Goal: Transaction & Acquisition: Purchase product/service

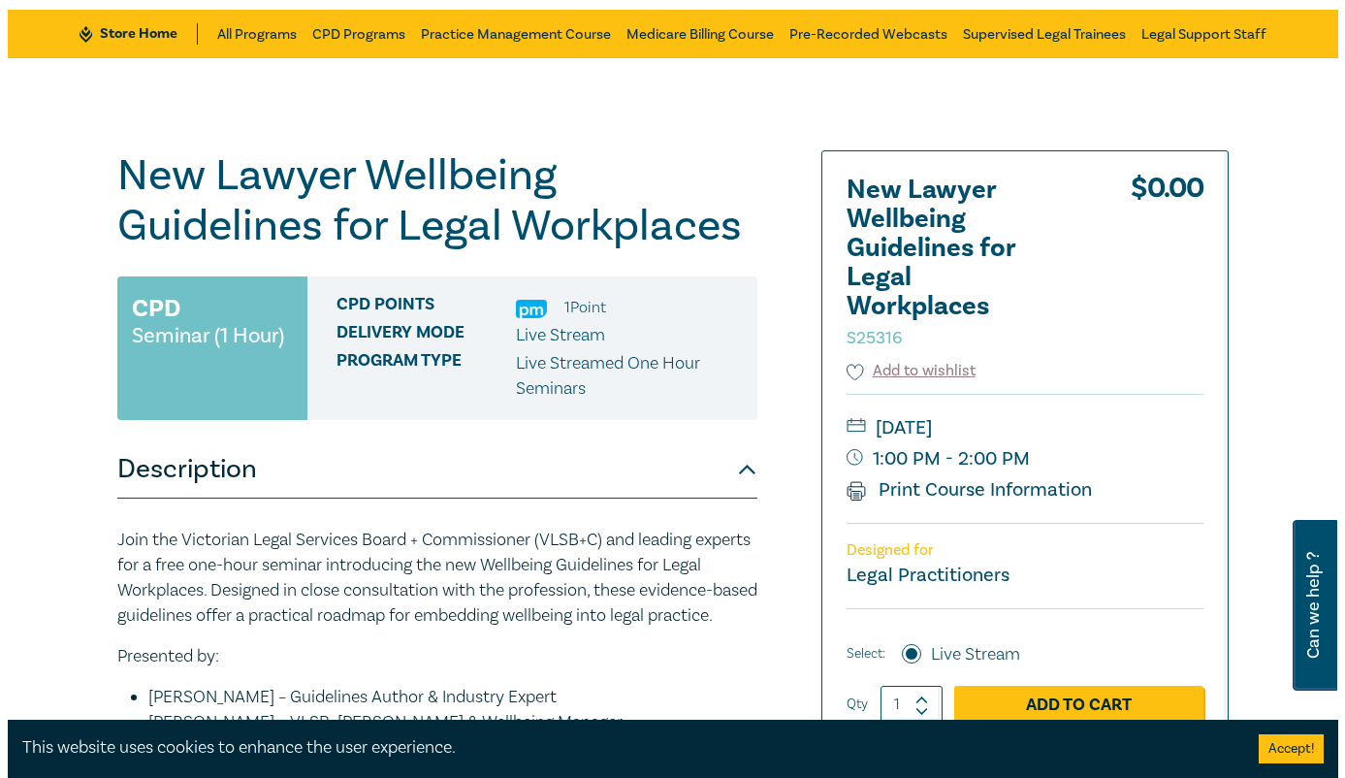
scroll to position [194, 0]
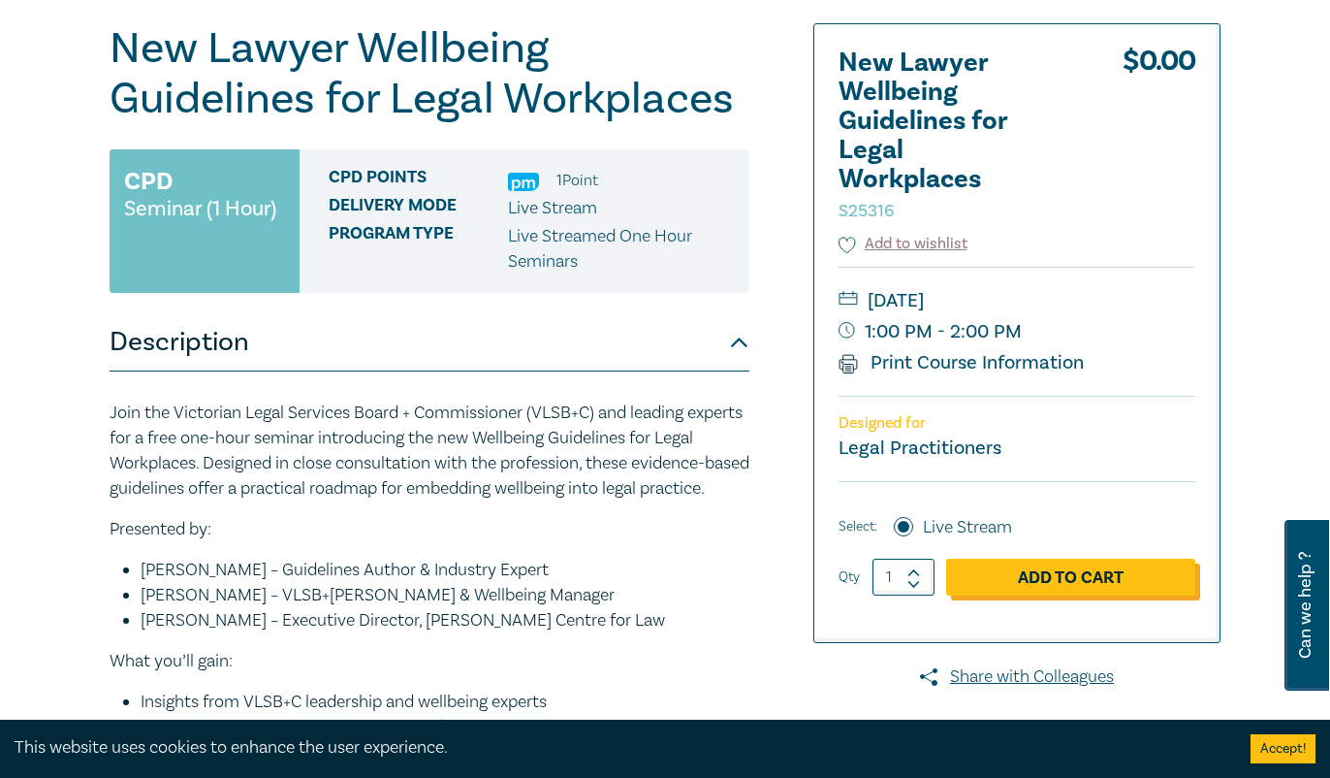
click at [1138, 566] on link "Add to Cart" at bounding box center [1070, 576] width 249 height 37
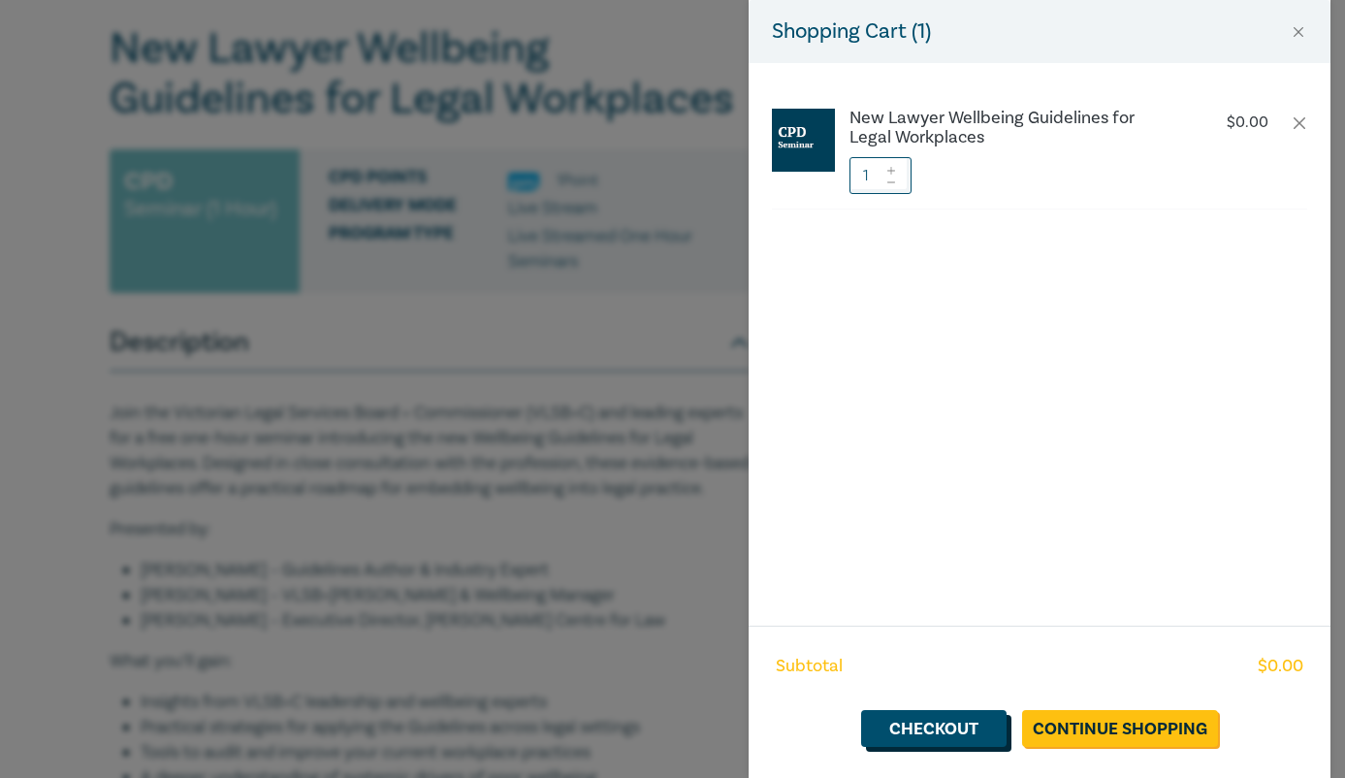
click at [991, 727] on link "Checkout" at bounding box center [933, 728] width 145 height 37
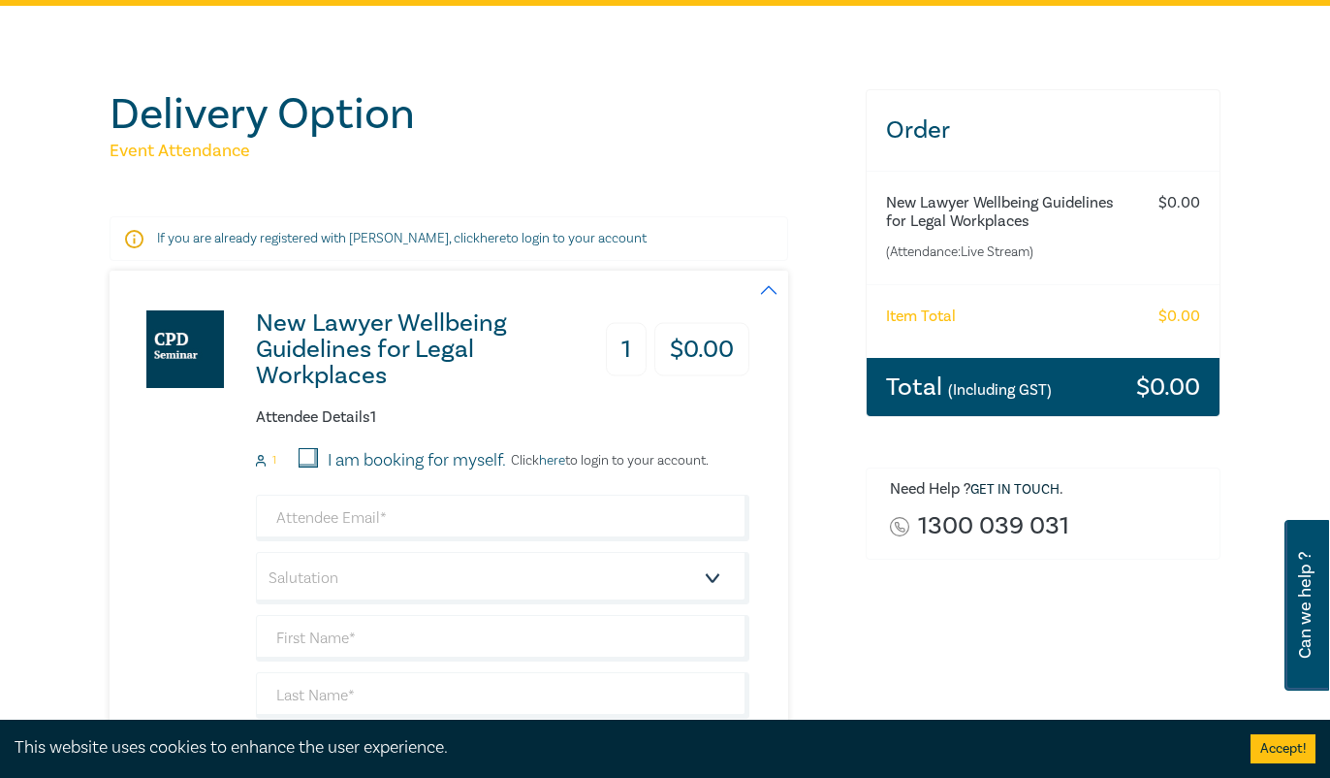
scroll to position [194, 0]
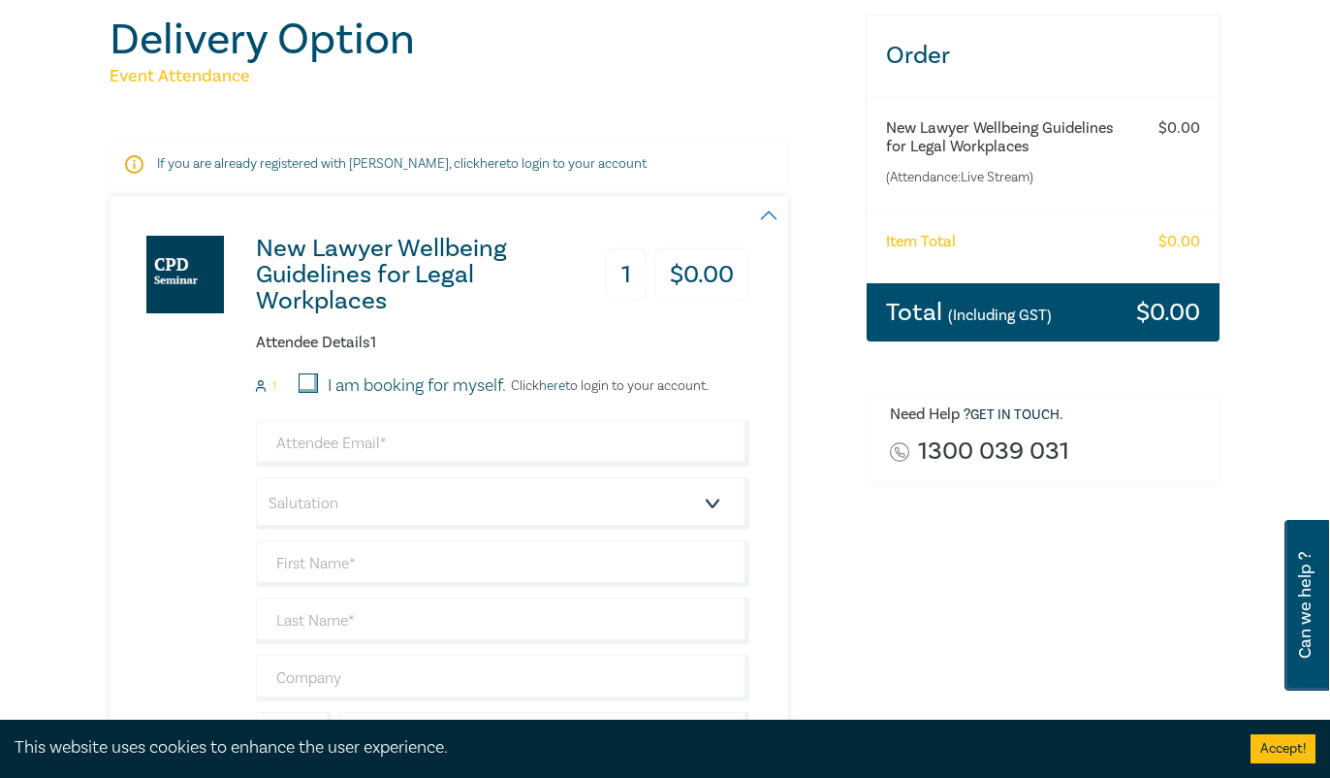
click at [311, 379] on input "I am booking for myself." at bounding box center [308, 382] width 19 height 19
checkbox input "true"
click at [342, 425] on input "email" at bounding box center [502, 443] width 493 height 47
click at [218, 543] on div "New Lawyer Wellbeing Guidelines for Legal Workplaces 1 $ 0.00 Attendee Details …" at bounding box center [430, 528] width 640 height 664
click at [361, 442] on input "email" at bounding box center [502, 443] width 493 height 47
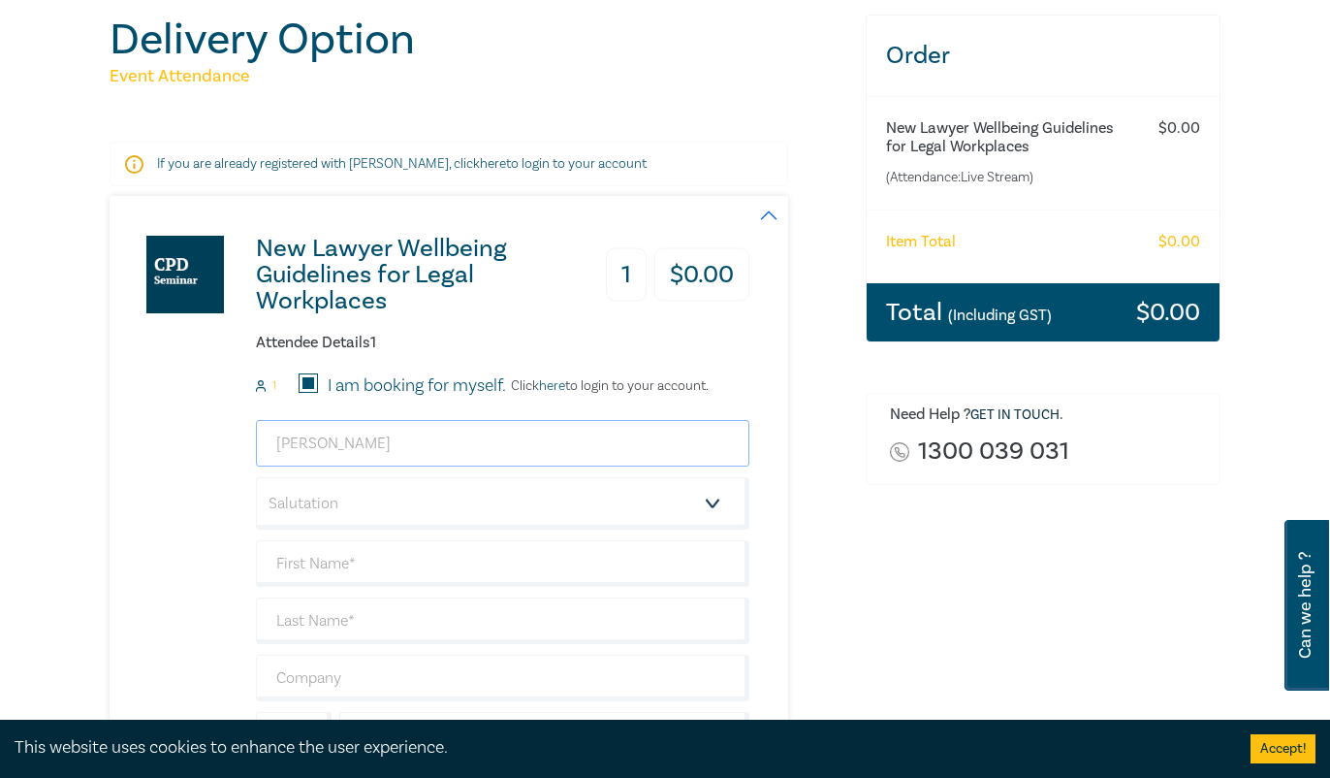
type input "niesha.naidoo@whitecase.com"
click at [365, 508] on select "Salutation Mr. Mrs. Ms. Miss Dr. Prof. Other" at bounding box center [502, 503] width 493 height 52
select select "Ms."
click at [256, 477] on select "Salutation Mr. Mrs. Ms. Miss Dr. Prof. Other" at bounding box center [502, 503] width 493 height 52
click at [317, 585] on input "text" at bounding box center [502, 563] width 493 height 47
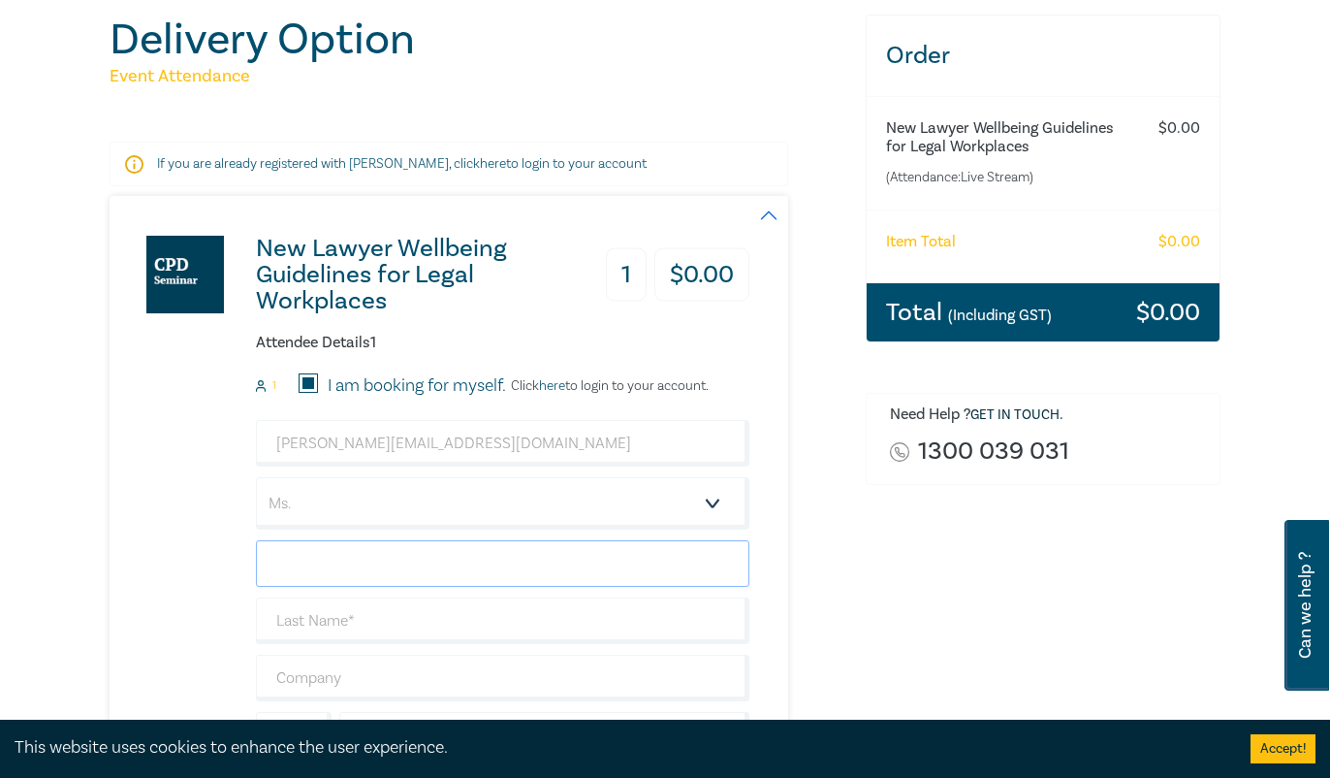
type input "Nisesha"
type input "Naidoo"
type input "White & Case"
type input "0402198830"
type input "[GEOGRAPHIC_DATA]"
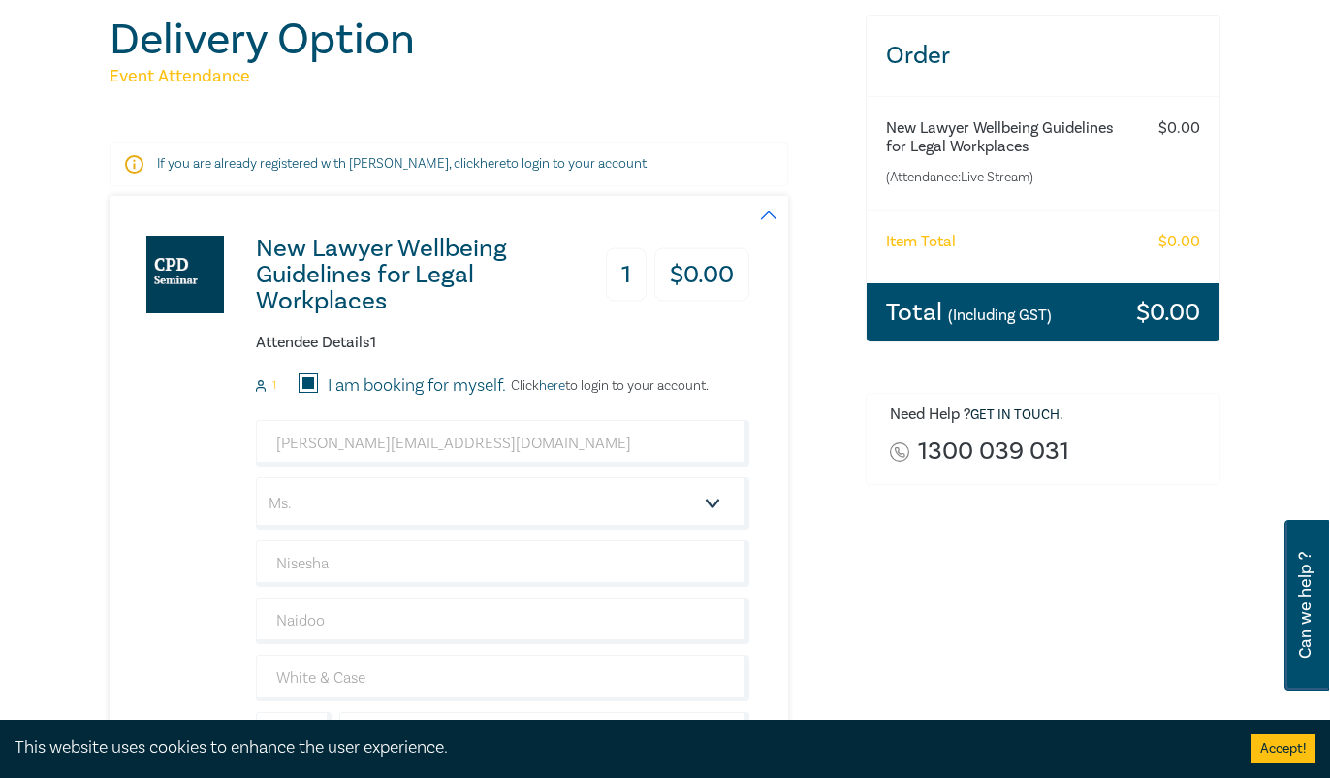
click at [170, 602] on div "New Lawyer Wellbeing Guidelines for Legal Workplaces 1 $ 0.00 Attendee Details …" at bounding box center [430, 528] width 640 height 664
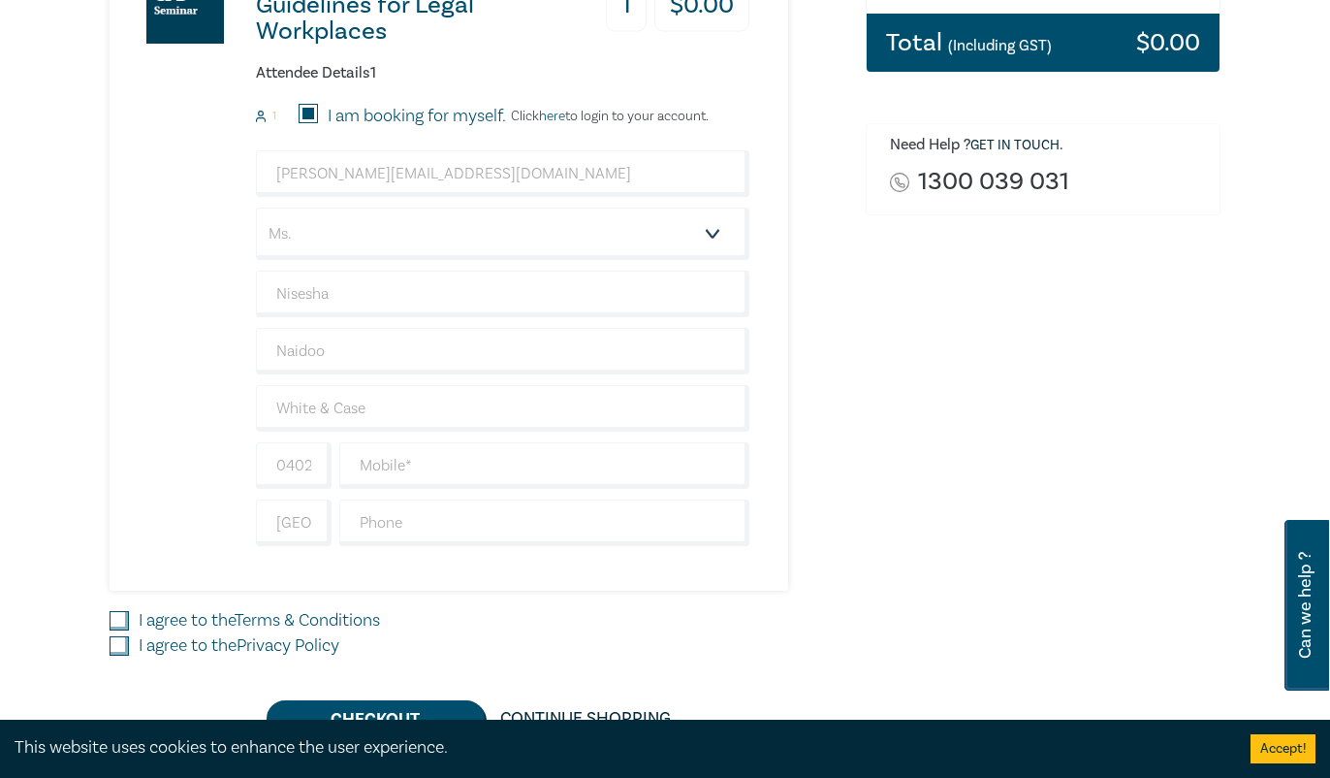
scroll to position [485, 0]
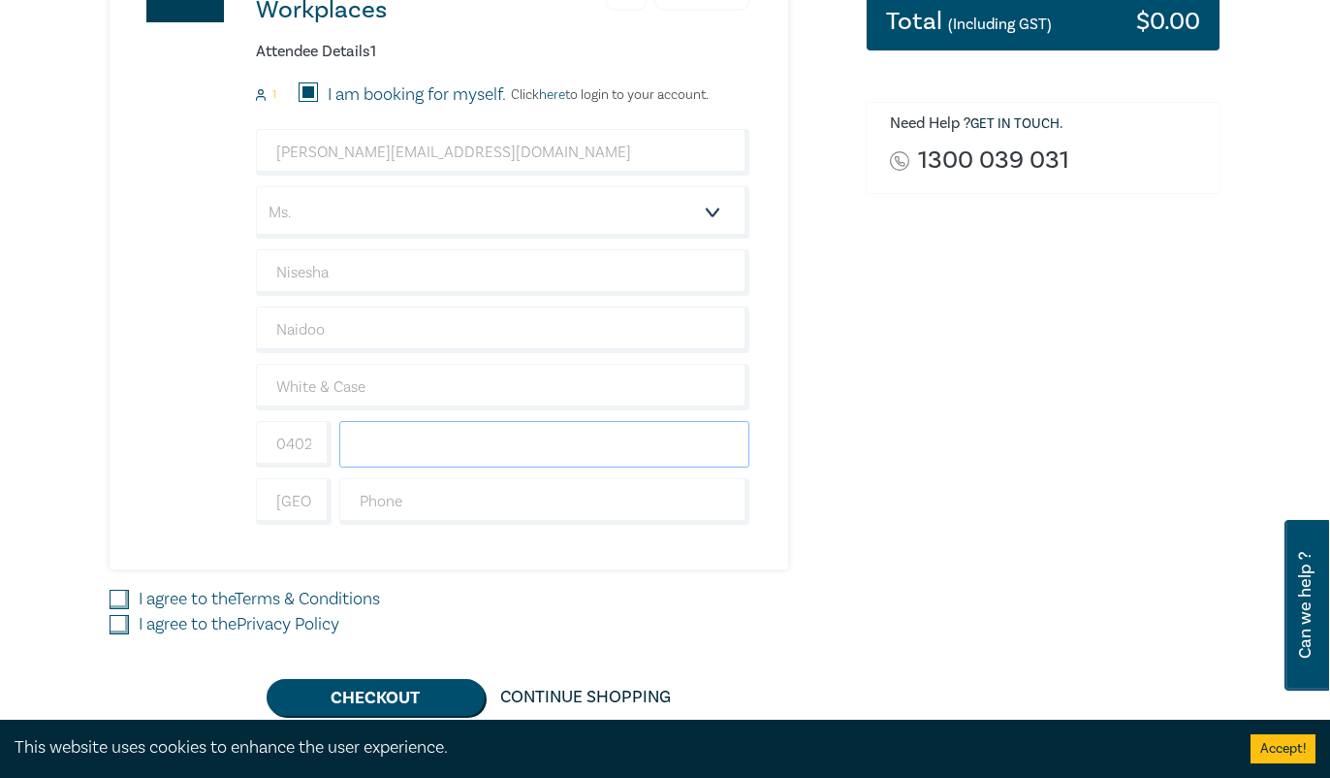
click at [439, 453] on input "text" at bounding box center [544, 444] width 410 height 47
type input "0402198830"
click at [393, 485] on input "text" at bounding box center [544, 501] width 410 height 47
type input "0402198830"
click at [134, 513] on div "New Lawyer Wellbeing Guidelines for Legal Workplaces 1 $ 0.00 Attendee Details …" at bounding box center [430, 237] width 640 height 664
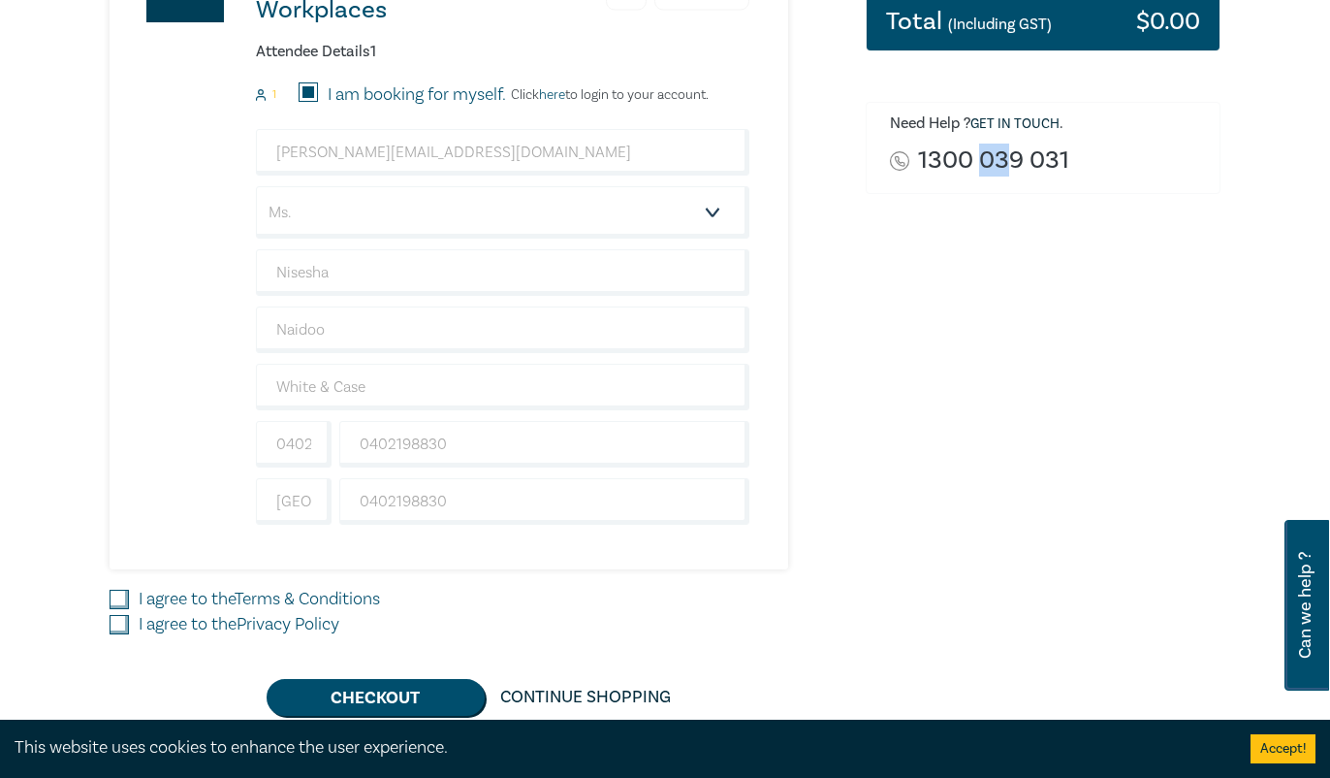
drag, startPoint x: 1003, startPoint y: 563, endPoint x: 930, endPoint y: 565, distance: 73.7
click at [977, 564] on div "Order New Lawyer Wellbeing Guidelines for Legal Workplaces (Attendance: Live St…" at bounding box center [1043, 220] width 378 height 992
click at [310, 447] on input "0402198830" at bounding box center [294, 444] width 76 height 47
click at [312, 443] on input "0402198830" at bounding box center [294, 444] width 76 height 47
click at [261, 443] on input "0402198830" at bounding box center [294, 444] width 76 height 47
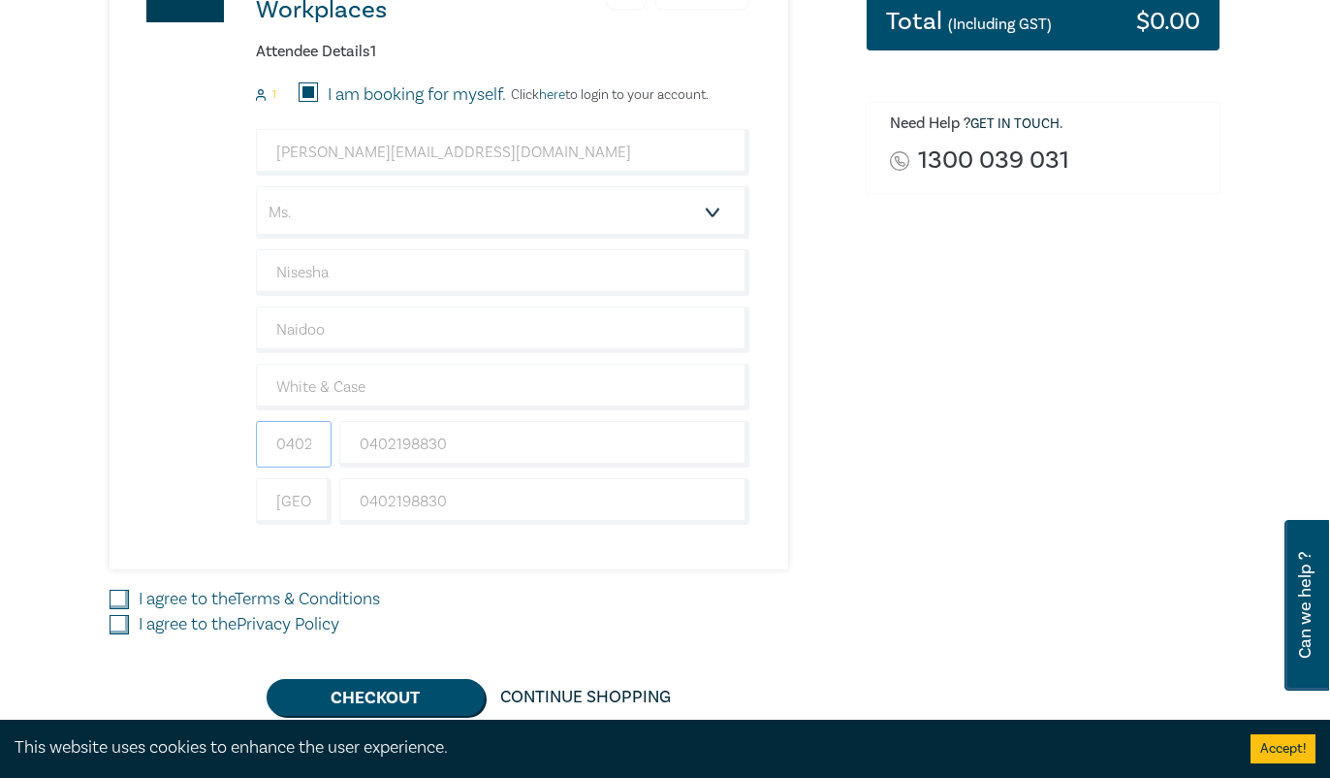
drag, startPoint x: 282, startPoint y: 442, endPoint x: 303, endPoint y: 442, distance: 21.3
click at [302, 442] on input "0402198830" at bounding box center [294, 444] width 76 height 47
type input "98830"
type input "040219883004021"
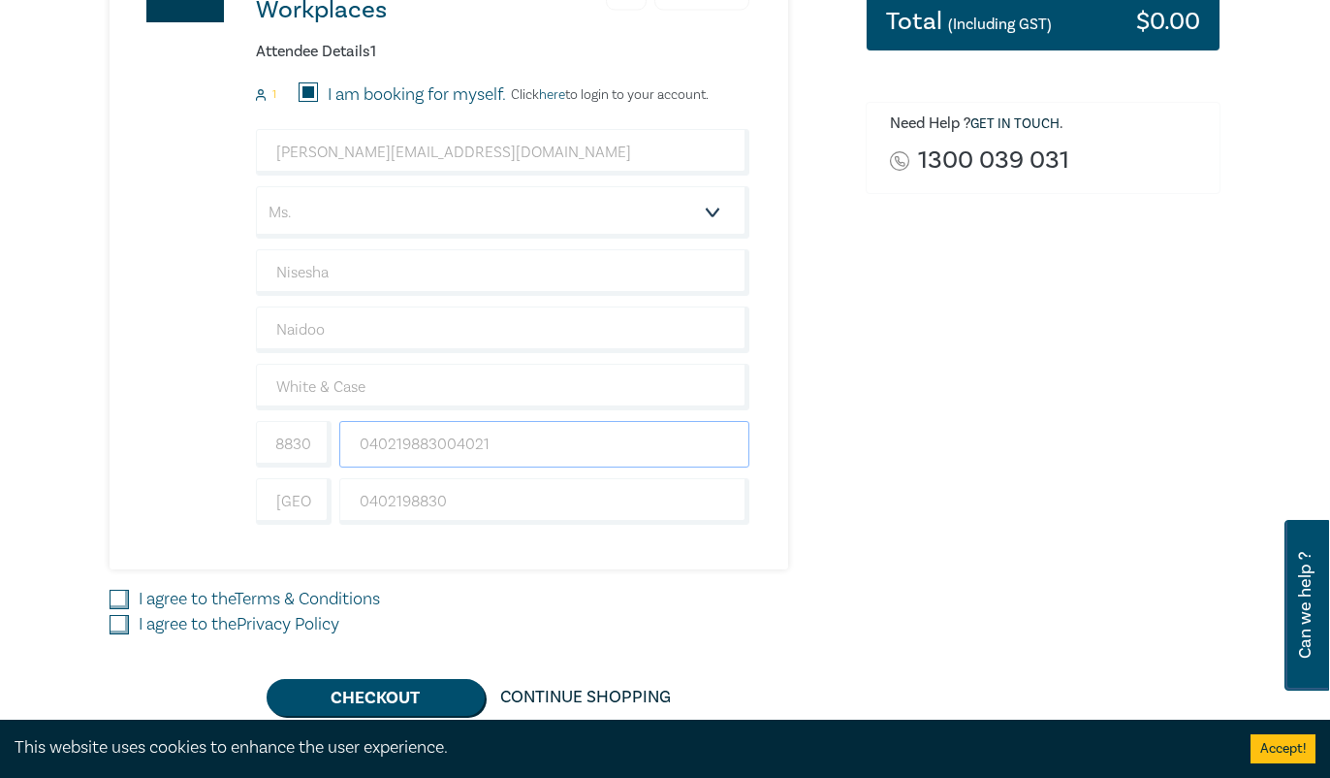
scroll to position [0, 0]
type input "9040218830"
type input "0402198830"
type input "9040218830"
drag, startPoint x: 536, startPoint y: 436, endPoint x: 244, endPoint y: 438, distance: 291.8
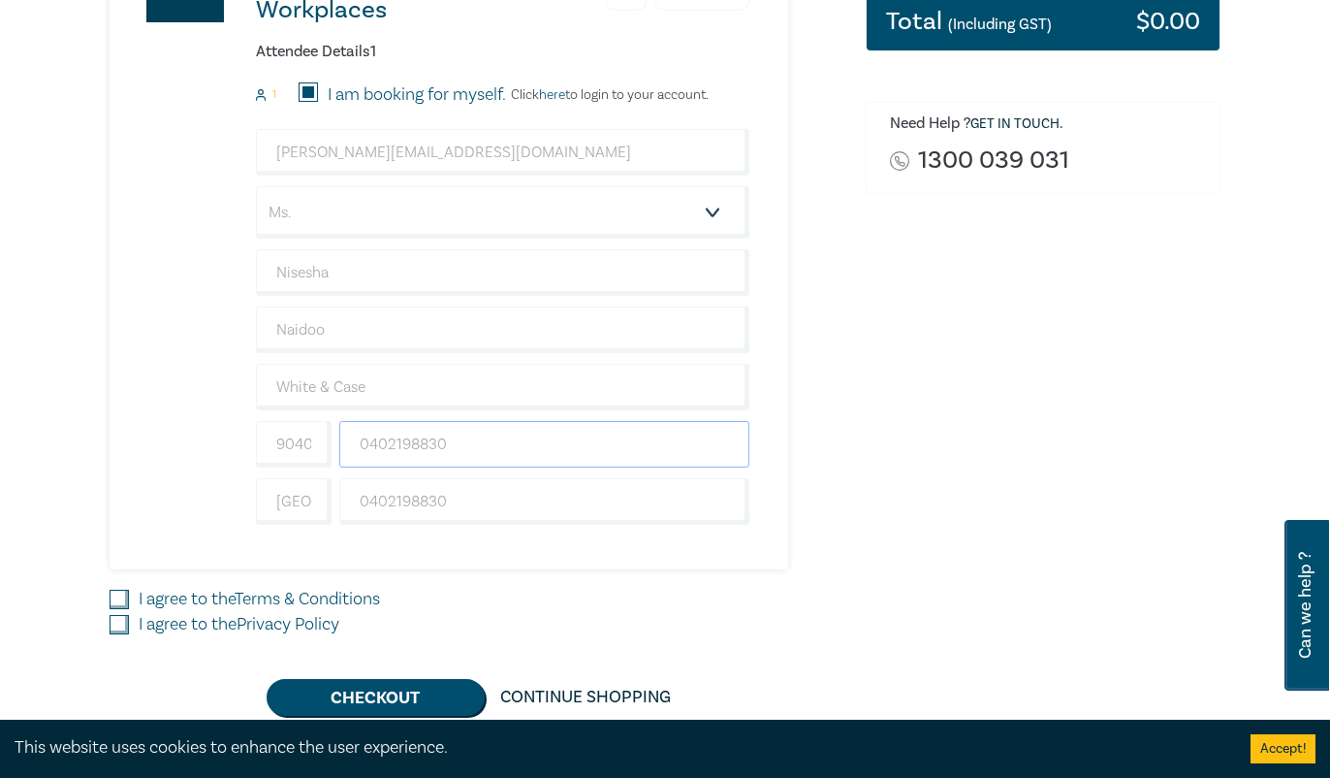
click at [244, 438] on div "New Lawyer Wellbeing Guidelines for Legal Workplaces 1 $ 0.00 Attendee Details …" at bounding box center [430, 237] width 640 height 664
click at [284, 444] on input "9040218830" at bounding box center [294, 444] width 76 height 47
drag, startPoint x: 276, startPoint y: 440, endPoint x: 468, endPoint y: 458, distance: 192.7
click at [391, 454] on div "9040218830" at bounding box center [502, 444] width 501 height 47
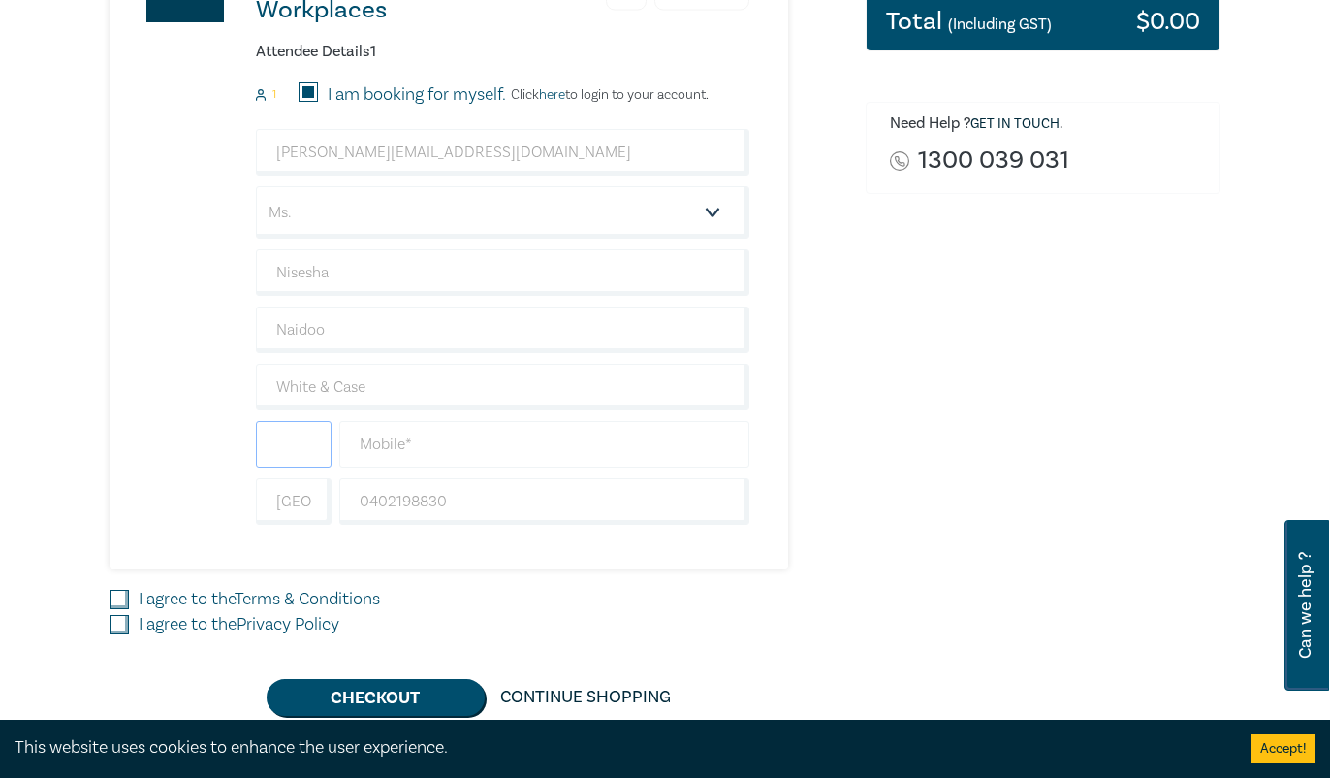
scroll to position [0, 0]
click at [411, 451] on input "text" at bounding box center [544, 444] width 410 height 47
type input "0402198830"
click at [313, 443] on input "0402198830" at bounding box center [294, 444] width 76 height 47
click at [280, 439] on input "0402198830" at bounding box center [294, 444] width 76 height 47
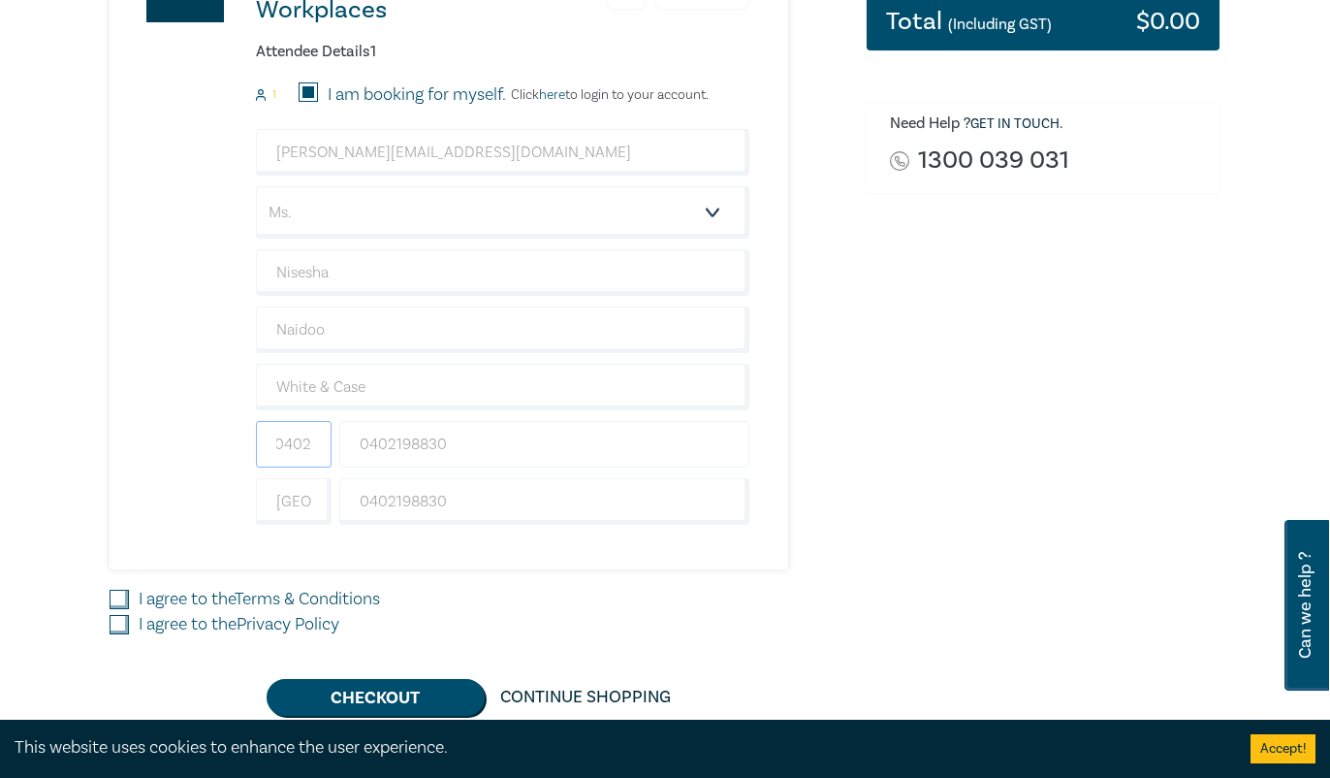
scroll to position [0, 1]
type input "0402"
drag, startPoint x: 358, startPoint y: 443, endPoint x: 400, endPoint y: 440, distance: 42.8
click at [400, 440] on input "0402198830" at bounding box center [544, 444] width 410 height 47
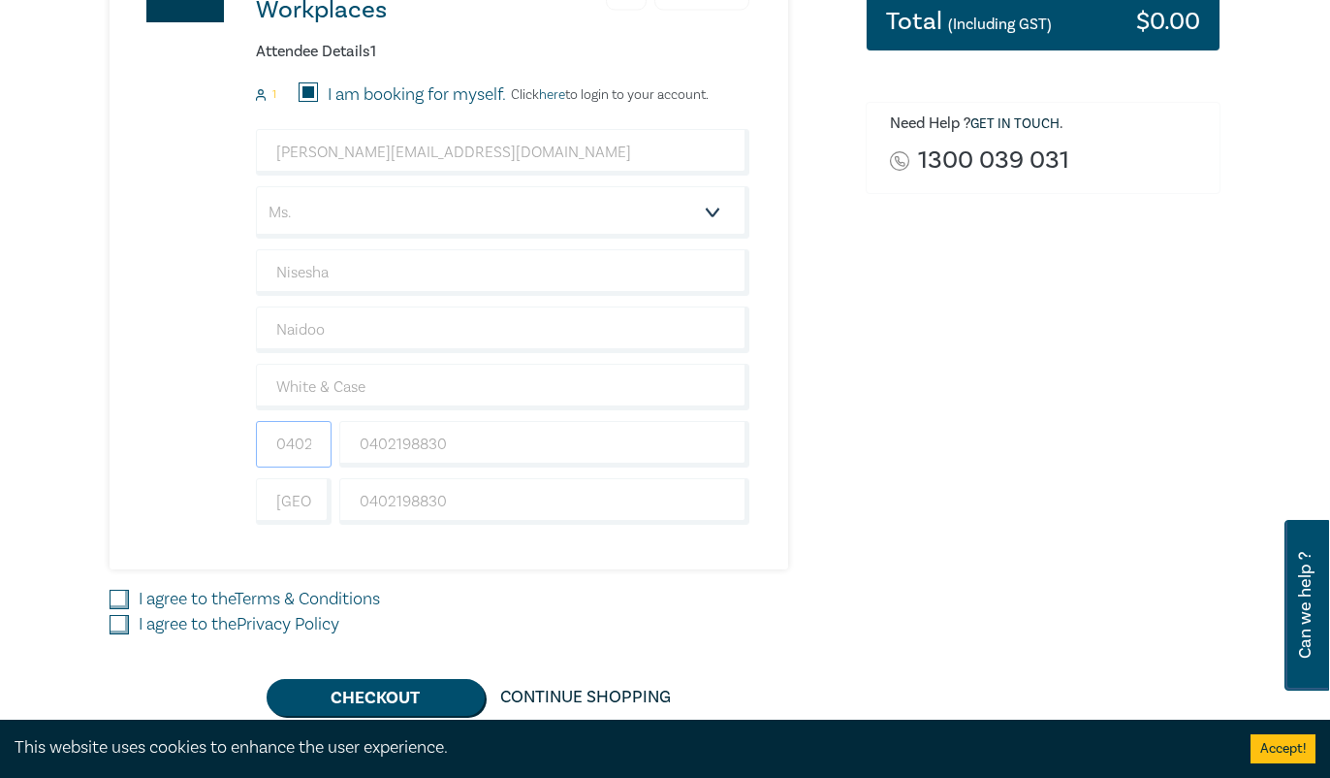
click at [272, 443] on input "0402" at bounding box center [294, 444] width 76 height 47
click at [380, 440] on input "0402198830" at bounding box center [544, 444] width 410 height 47
drag, startPoint x: 392, startPoint y: 444, endPoint x: 378, endPoint y: 444, distance: 13.6
click at [378, 444] on input "0402198830" at bounding box center [544, 444] width 410 height 47
drag, startPoint x: 393, startPoint y: 444, endPoint x: 342, endPoint y: 448, distance: 50.6
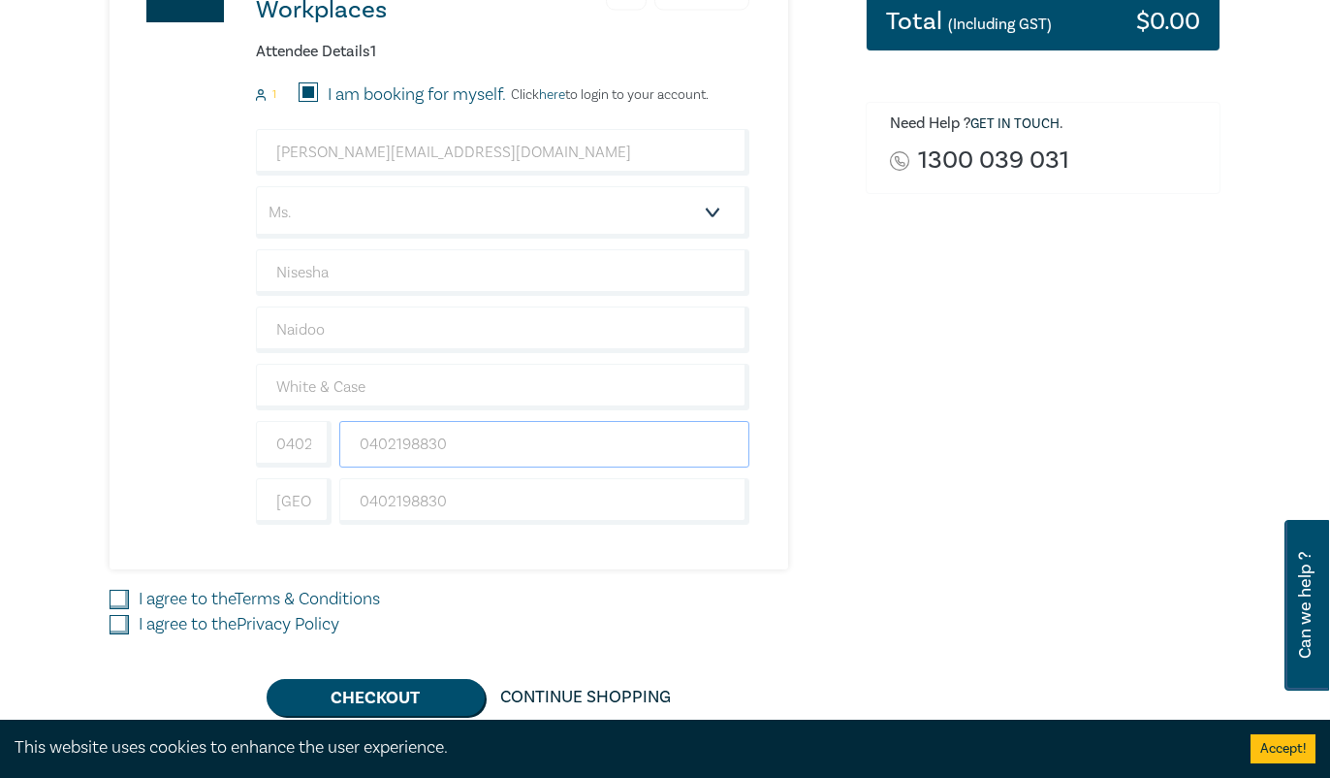
click at [342, 448] on input "0402198830" at bounding box center [544, 444] width 410 height 47
type input "198830"
drag, startPoint x: 214, startPoint y: 503, endPoint x: 204, endPoint y: 510, distance: 12.6
click at [213, 506] on div "New Lawyer Wellbeing Guidelines for Legal Workplaces 1 $ 0.00 Attendee Details …" at bounding box center [430, 237] width 640 height 664
click at [182, 521] on div "New Lawyer Wellbeing Guidelines for Legal Workplaces 1 $ 0.00 Attendee Details …" at bounding box center [430, 237] width 640 height 664
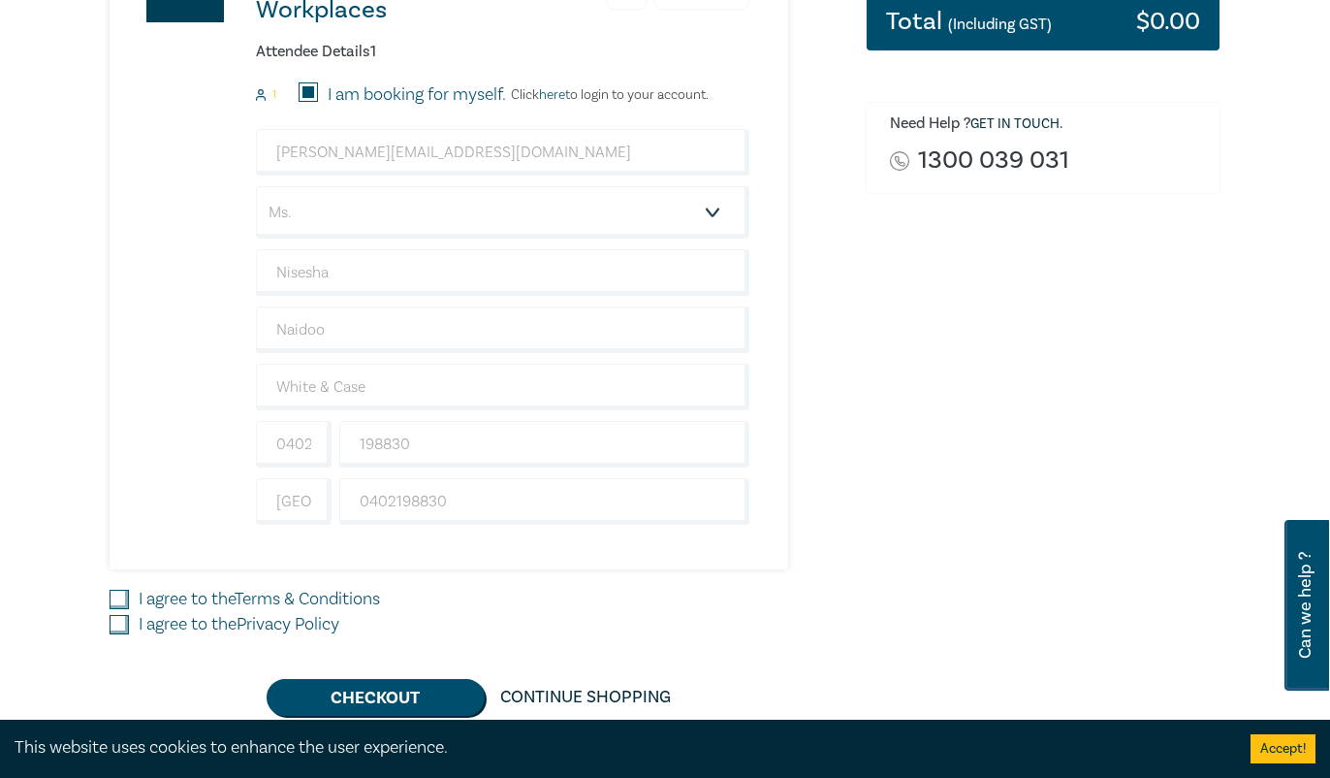
click at [129, 594] on div "I agree to the Terms & Conditions" at bounding box center [476, 599] width 733 height 25
click at [118, 604] on input "I agree to the Terms & Conditions" at bounding box center [119, 598] width 19 height 19
checkbox input "true"
click at [119, 625] on input "I agree to the Privacy Policy" at bounding box center [119, 624] width 19 height 19
checkbox input "true"
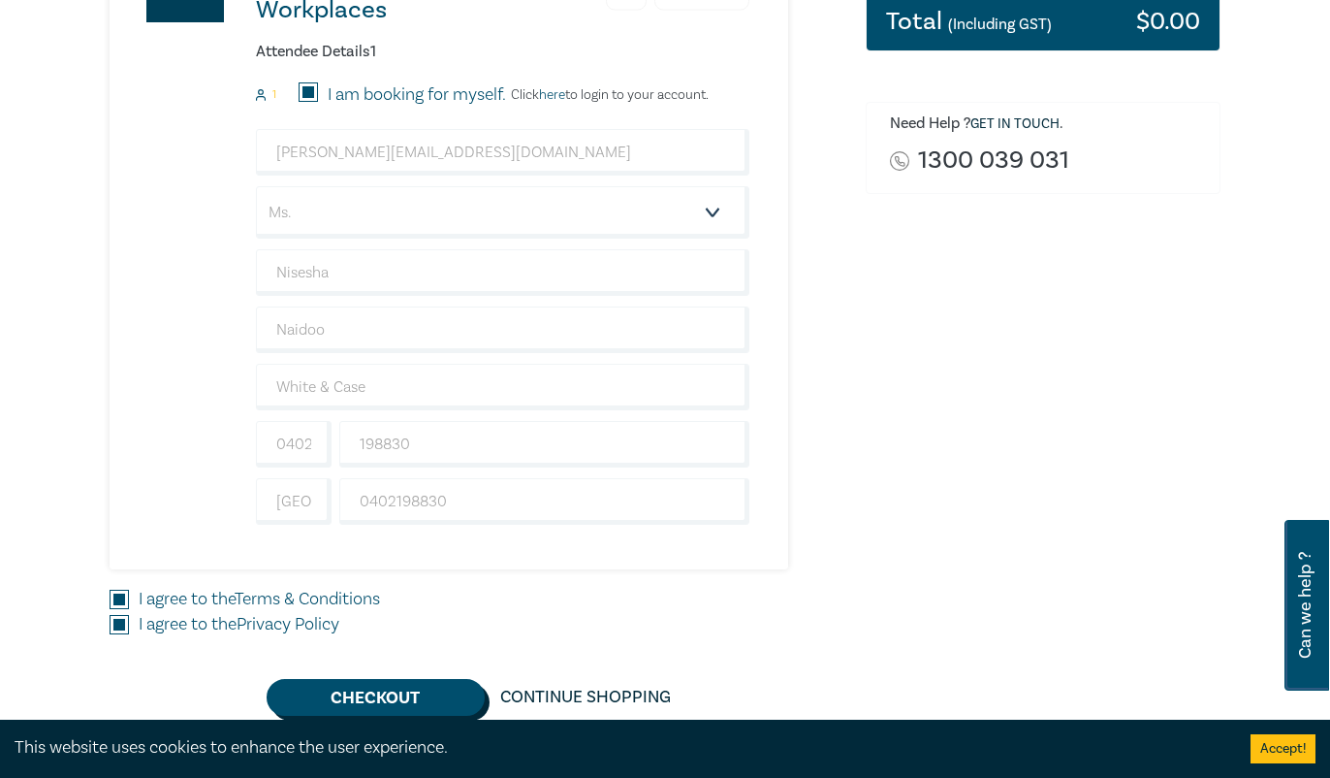
click at [368, 697] on button "Checkout" at bounding box center [376, 697] width 218 height 37
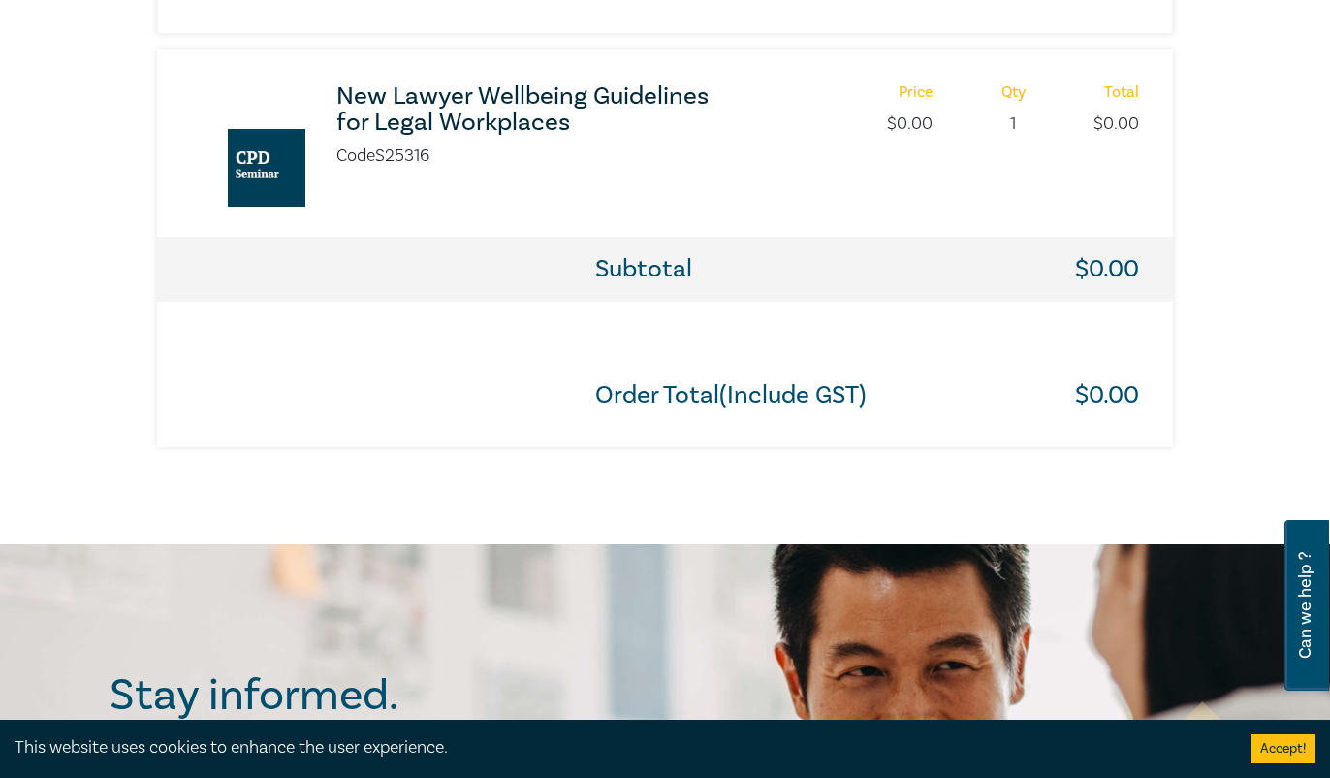
scroll to position [582, 0]
